Goal: Find specific page/section: Find specific page/section

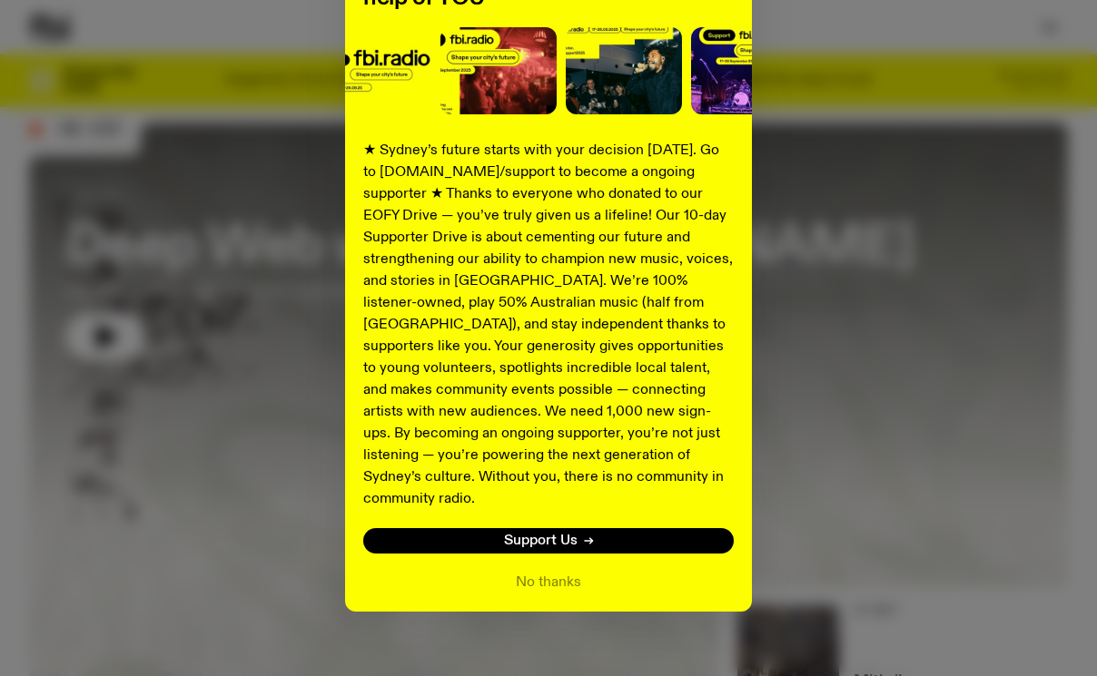
scroll to position [68, 0]
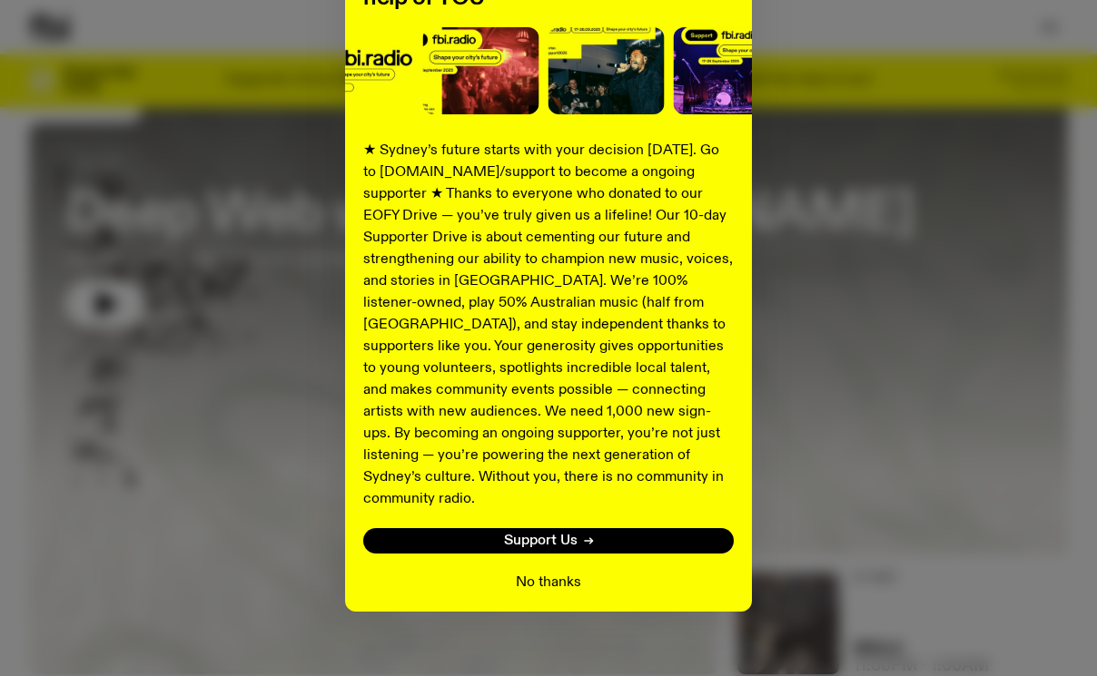
click at [562, 572] on button "No thanks" at bounding box center [548, 583] width 65 height 22
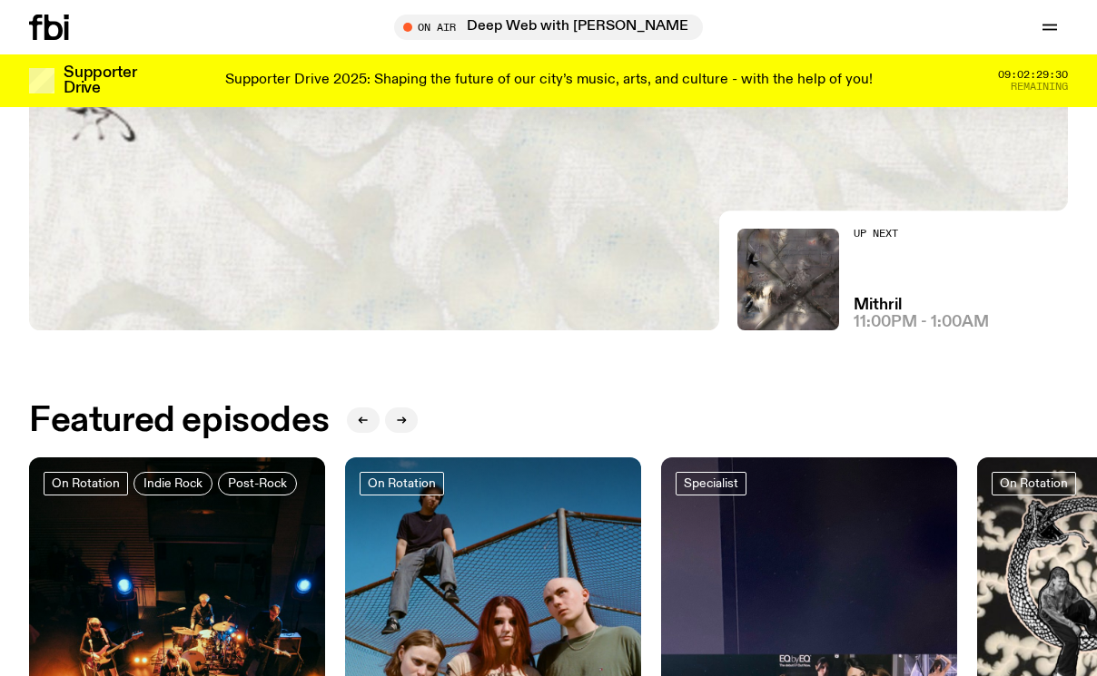
scroll to position [0, 0]
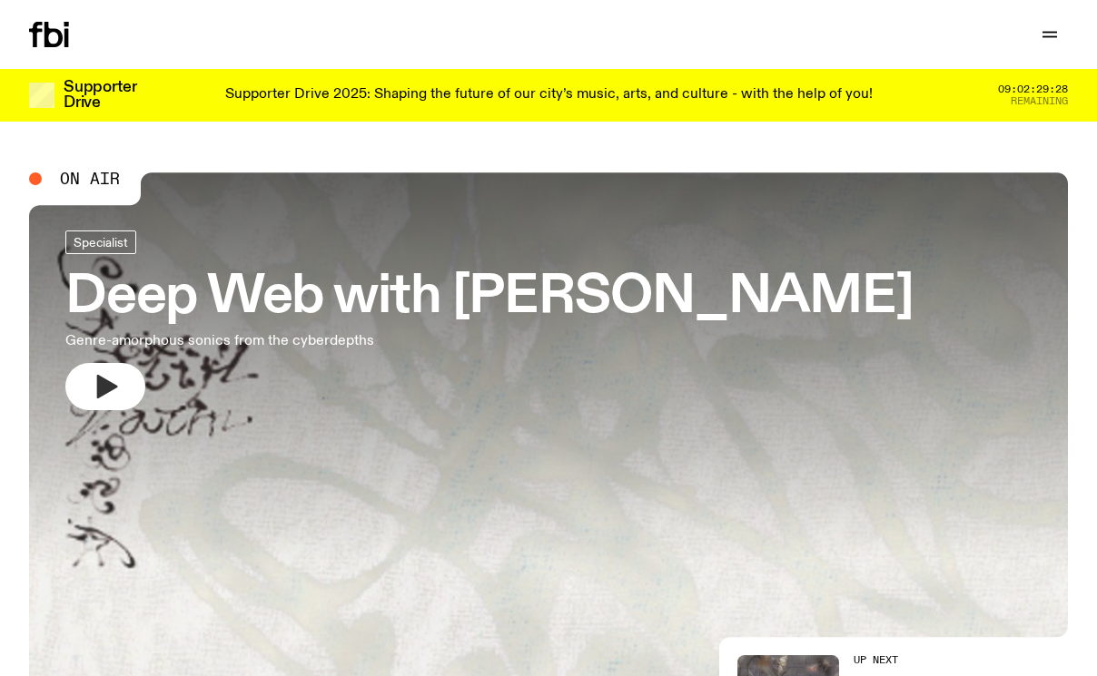
click at [122, 392] on button "button" at bounding box center [105, 386] width 80 height 47
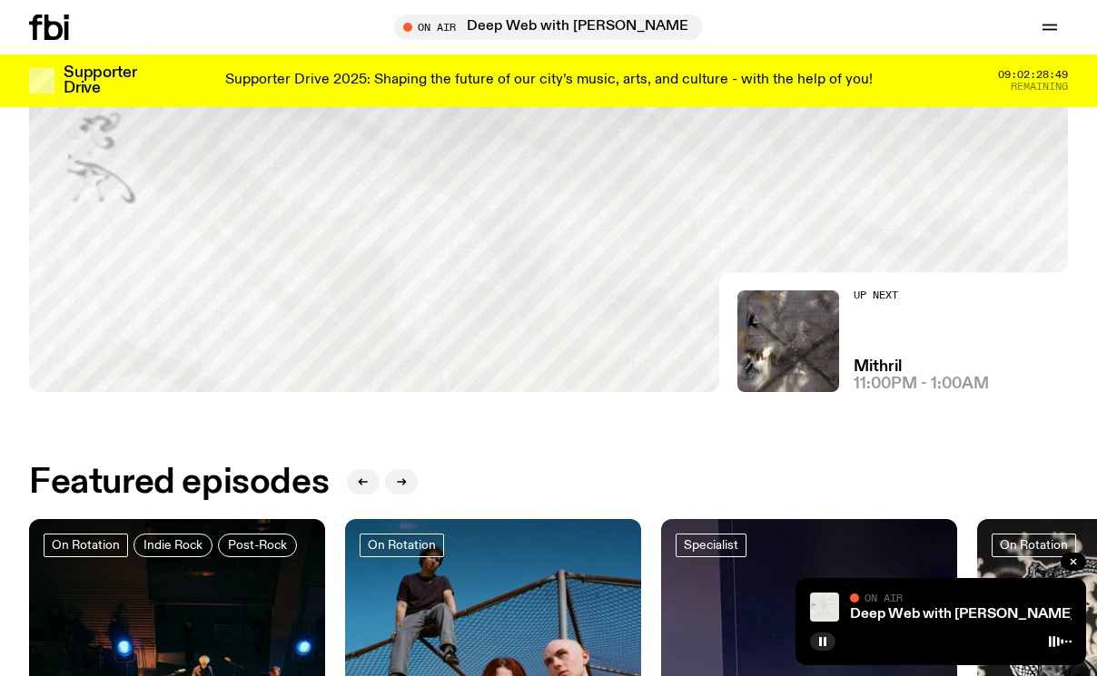
scroll to position [351, 0]
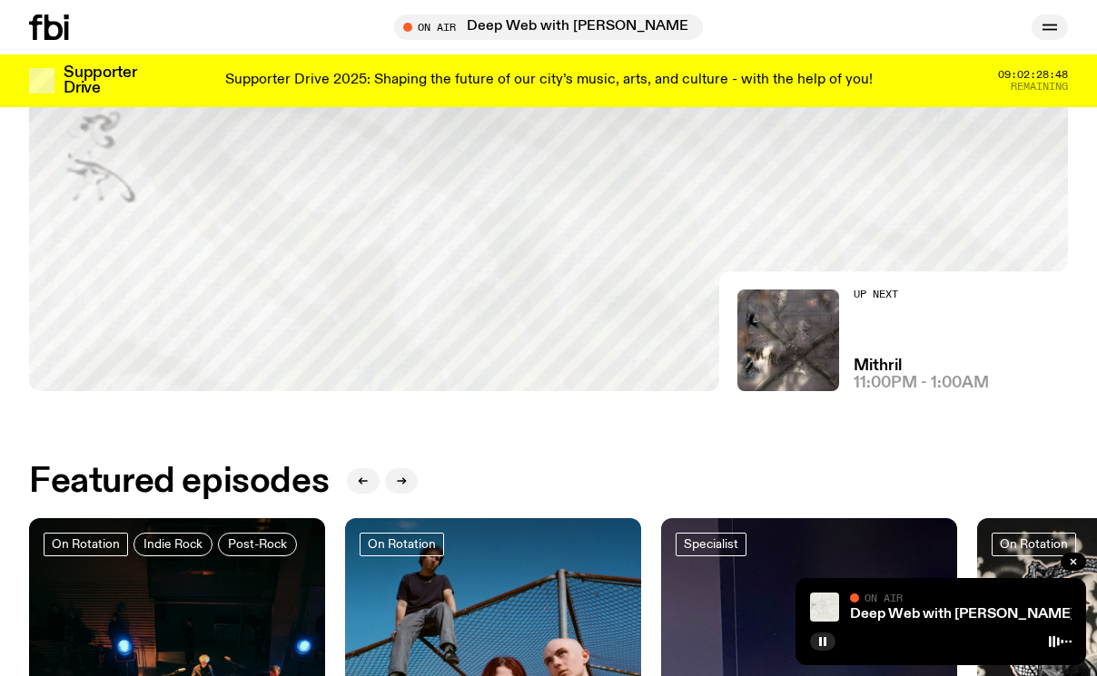
click at [1048, 25] on icon "button" at bounding box center [1049, 25] width 15 height 0
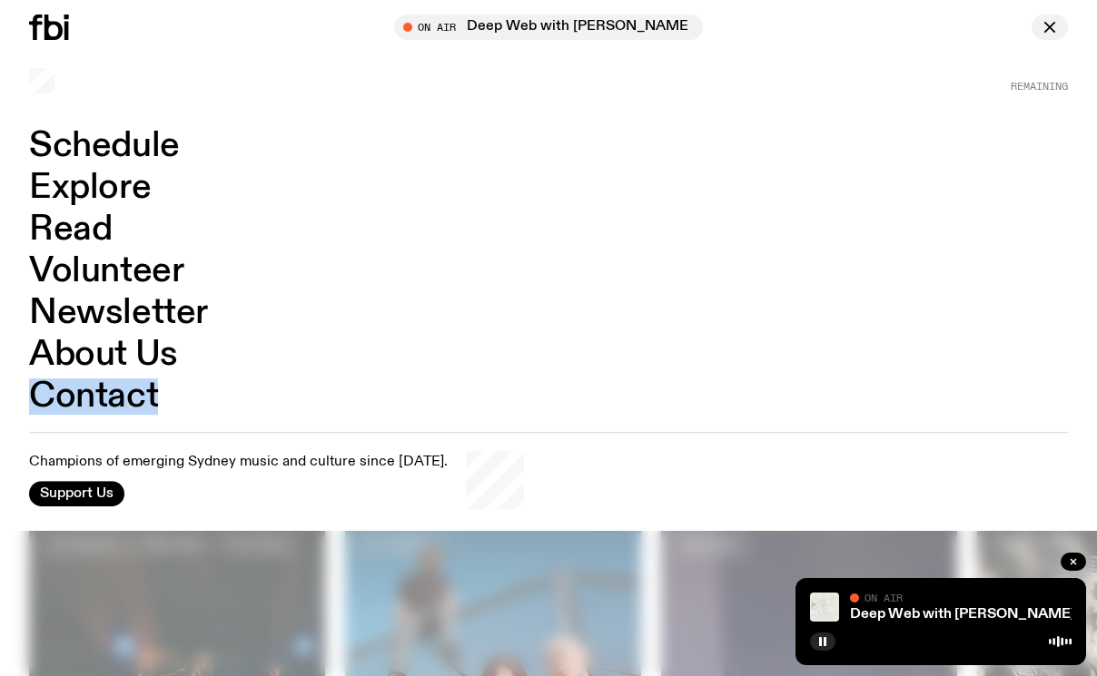
click at [1049, 31] on icon "button" at bounding box center [1050, 27] width 22 height 22
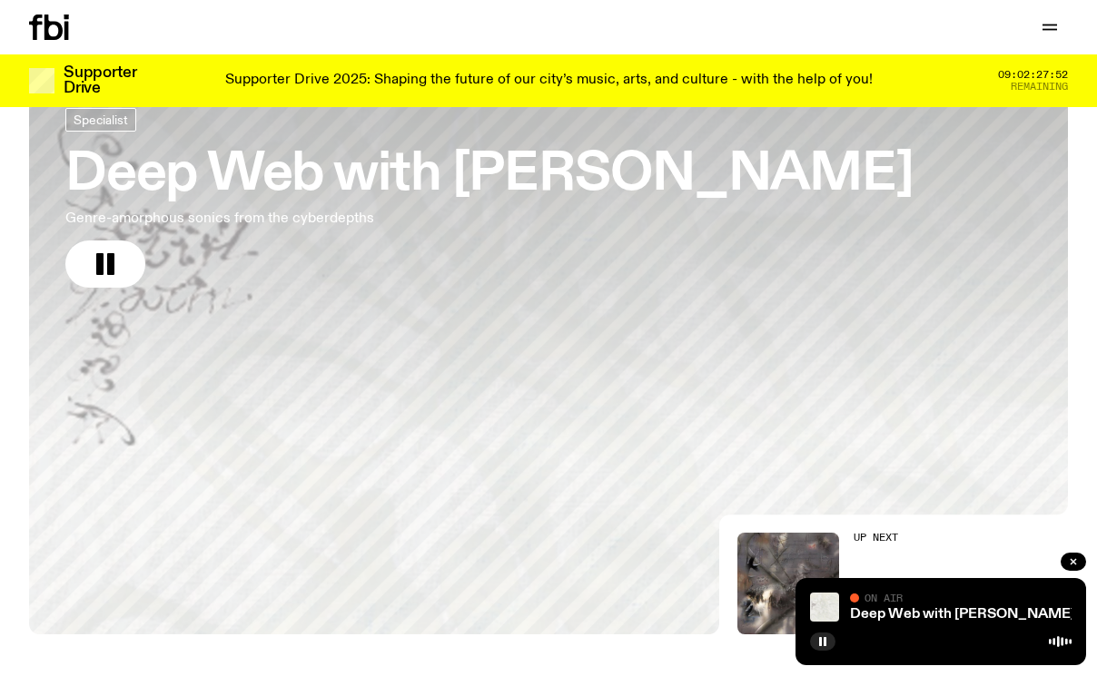
scroll to position [107, 0]
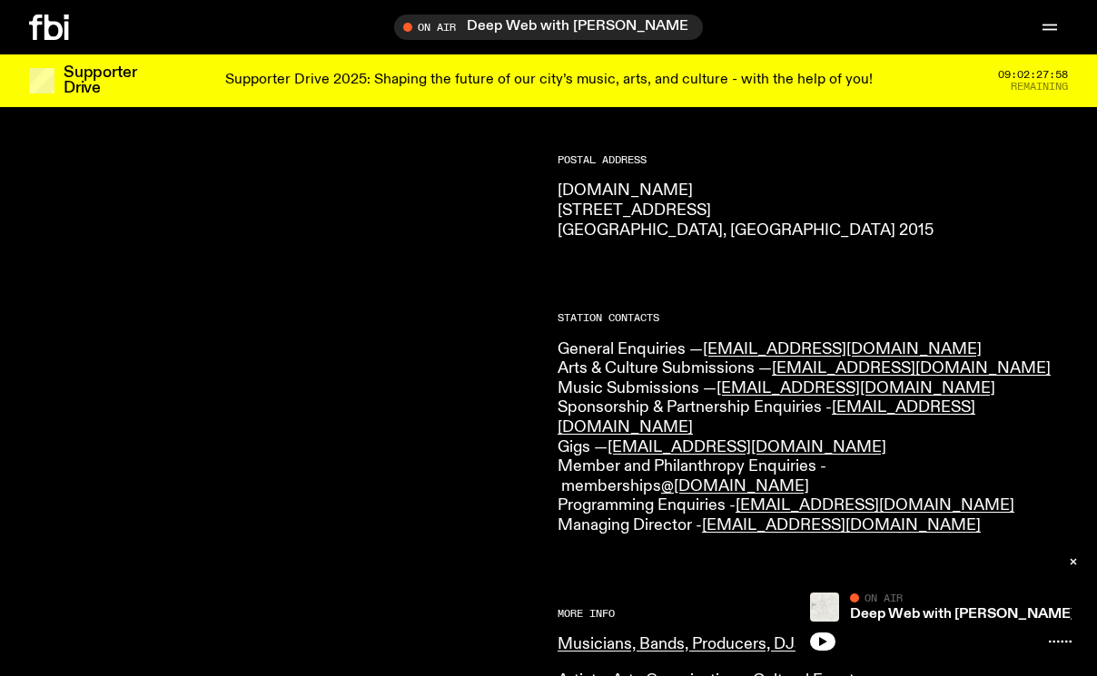
scroll to position [305, 0]
